Goal: Transaction & Acquisition: Purchase product/service

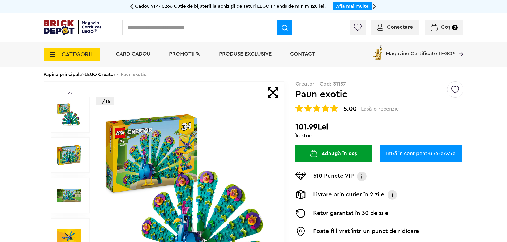
click at [114, 76] on link "LEGO Creator" at bounding box center [100, 74] width 31 height 5
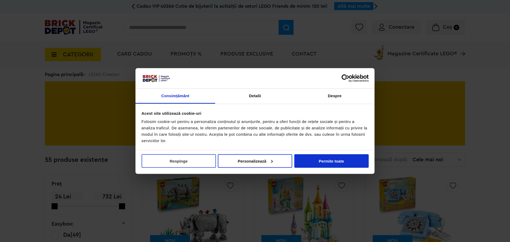
click at [187, 161] on button "Respinge" at bounding box center [178, 161] width 74 height 14
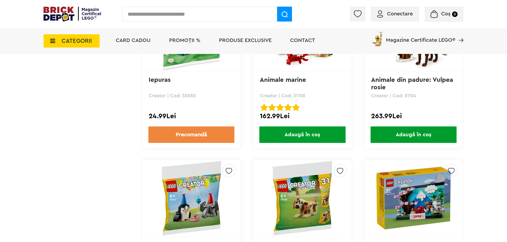
scroll to position [1460, 0]
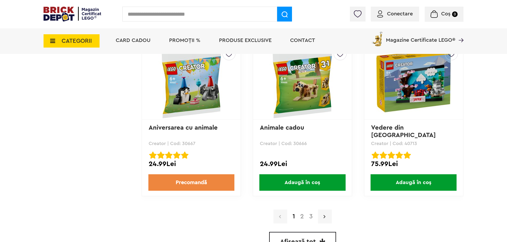
click at [325, 216] on link at bounding box center [325, 216] width 14 height 14
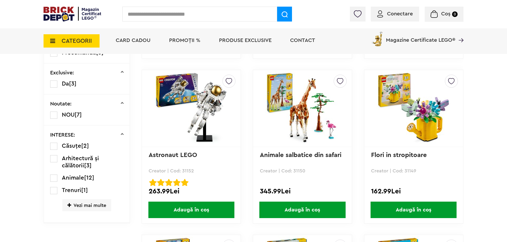
scroll to position [438, 0]
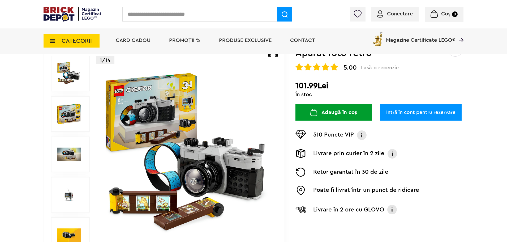
scroll to position [106, 0]
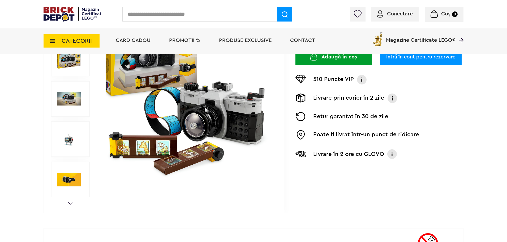
click at [212, 114] on img at bounding box center [186, 98] width 171 height 171
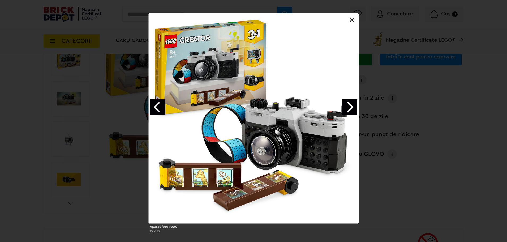
click at [352, 104] on link "Next image" at bounding box center [349, 106] width 15 height 15
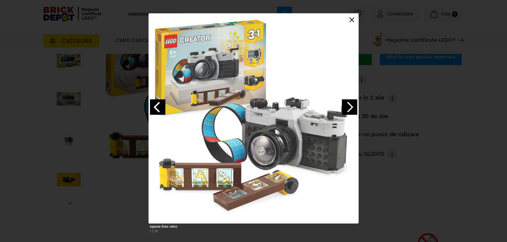
click at [352, 105] on link "Next image" at bounding box center [349, 106] width 15 height 15
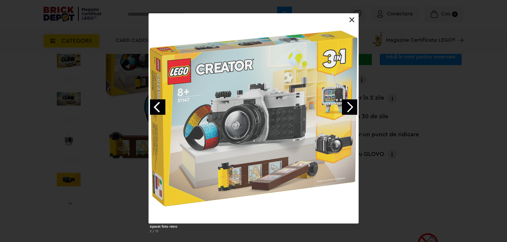
click at [352, 105] on link "Next image" at bounding box center [349, 106] width 15 height 15
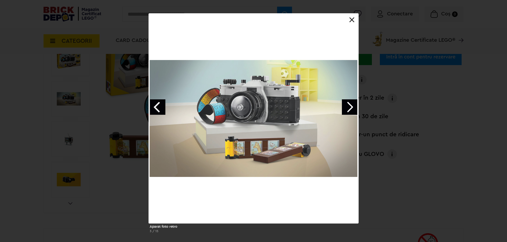
click at [352, 105] on link "Next image" at bounding box center [349, 106] width 15 height 15
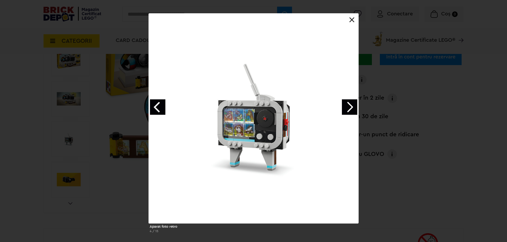
click at [352, 108] on link "Next image" at bounding box center [349, 106] width 15 height 15
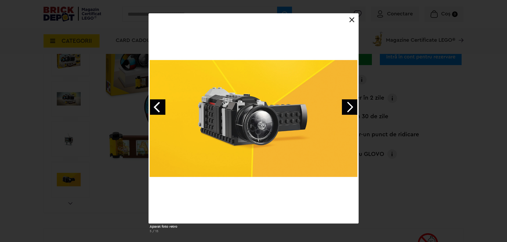
click at [352, 108] on link "Next image" at bounding box center [349, 106] width 15 height 15
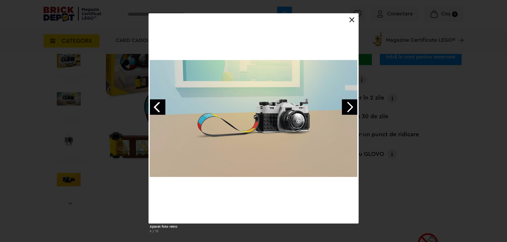
click at [352, 108] on link "Next image" at bounding box center [349, 106] width 15 height 15
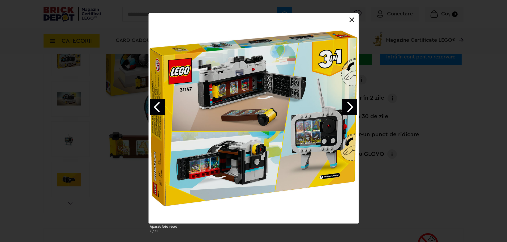
click at [352, 108] on link "Next image" at bounding box center [349, 106] width 15 height 15
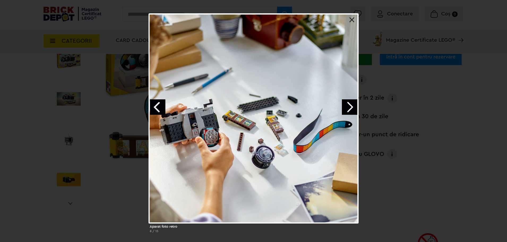
click at [352, 108] on link "Next image" at bounding box center [349, 106] width 15 height 15
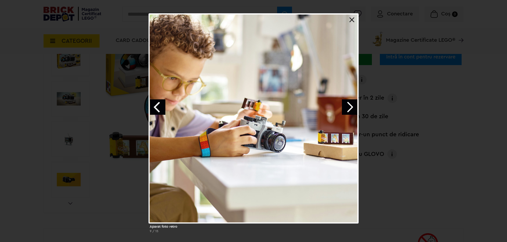
click at [352, 108] on link "Next image" at bounding box center [349, 106] width 15 height 15
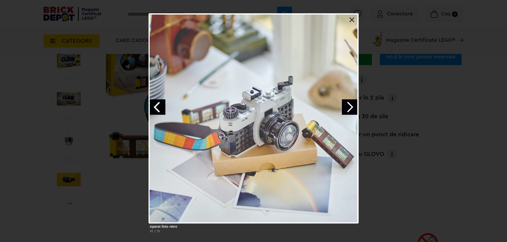
click at [352, 108] on link "Next image" at bounding box center [349, 106] width 15 height 15
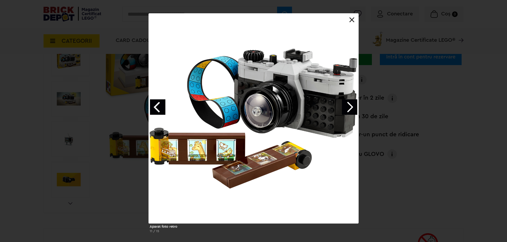
click at [350, 23] on div at bounding box center [254, 118] width 210 height 210
click at [351, 22] on link at bounding box center [351, 19] width 5 height 5
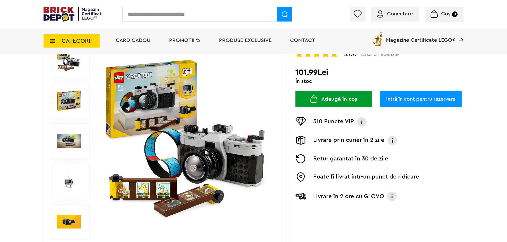
scroll to position [0, 0]
